Goal: Communication & Community: Answer question/provide support

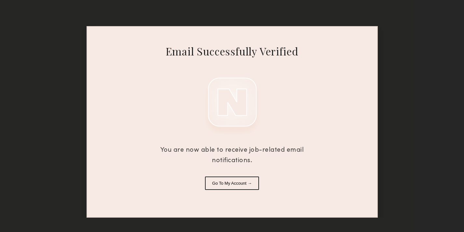
click at [233, 183] on button "Go To My Account →" at bounding box center [232, 182] width 54 height 13
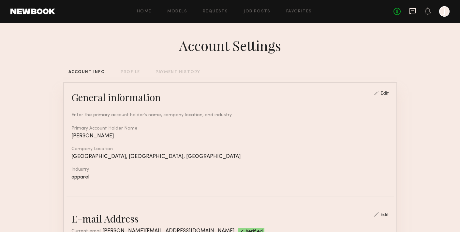
click at [412, 10] on icon at bounding box center [412, 10] width 7 height 7
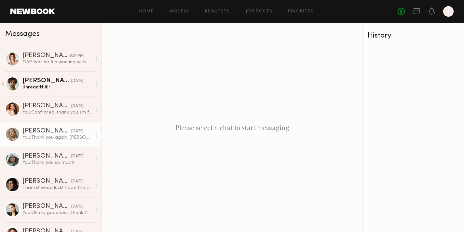
click at [61, 137] on div "You: Thank you again, [PERSON_NAME]!" at bounding box center [56, 137] width 69 height 6
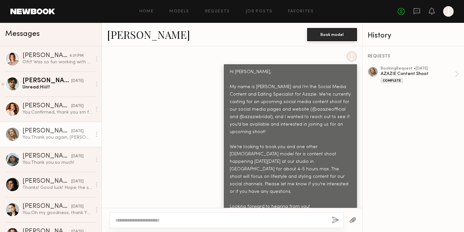
scroll to position [311, 0]
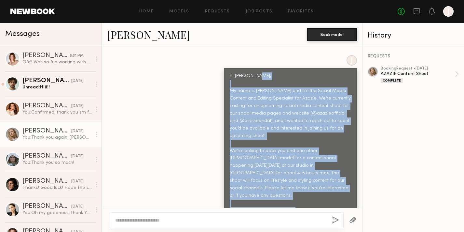
drag, startPoint x: 226, startPoint y: 78, endPoint x: 315, endPoint y: 194, distance: 146.2
click at [313, 193] on div "Hi [PERSON_NAME], My name is [PERSON_NAME] and I’m the Social Media Content and…" at bounding box center [290, 146] width 121 height 149
copy div "My name is [PERSON_NAME] and I’m the Social Media Content and Editing Specialis…"
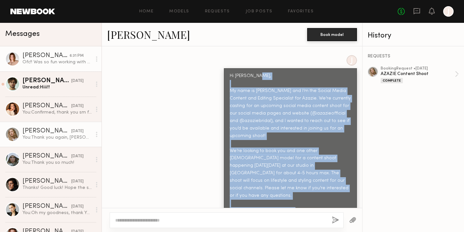
click at [63, 61] on div "Ofc!! Was so fun working with y’all 💗" at bounding box center [56, 62] width 69 height 6
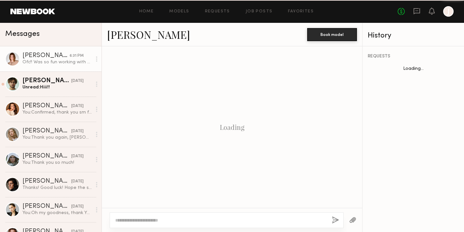
scroll to position [456, 0]
